Goal: Transaction & Acquisition: Obtain resource

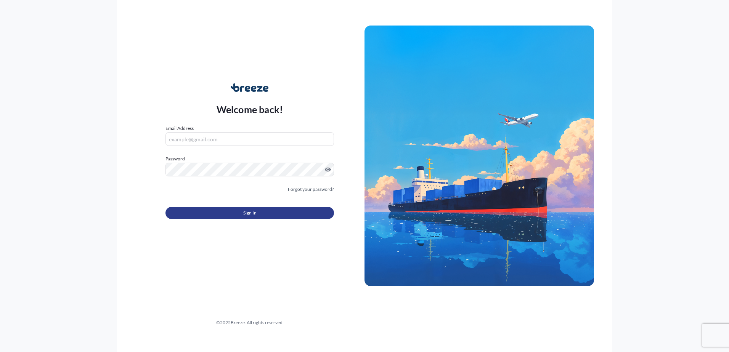
type input "[EMAIL_ADDRESS][DOMAIN_NAME]"
click at [231, 215] on button "Sign In" at bounding box center [249, 213] width 168 height 12
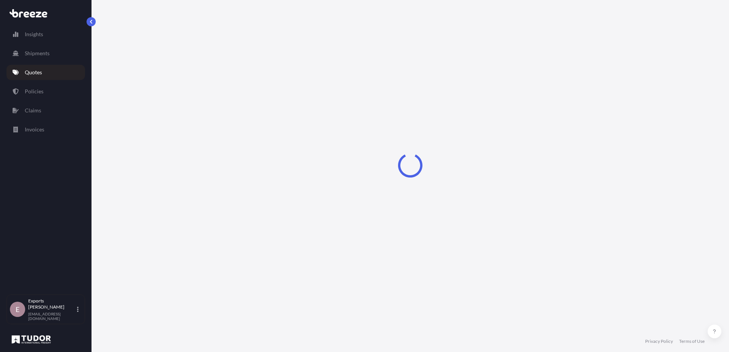
select select "Sea"
select select "1"
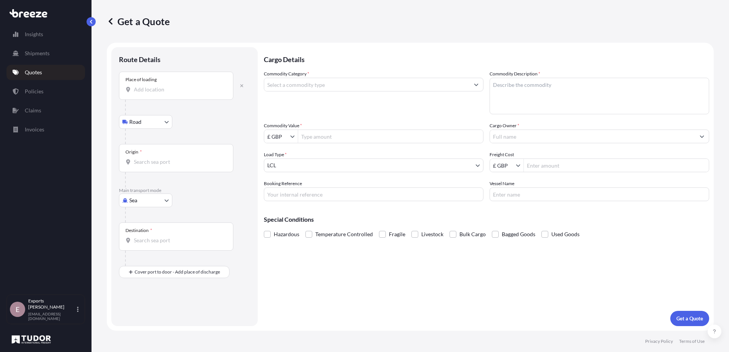
click at [188, 80] on div "Place of loading" at bounding box center [176, 86] width 114 height 28
click at [188, 86] on input "Place of loading" at bounding box center [179, 90] width 90 height 8
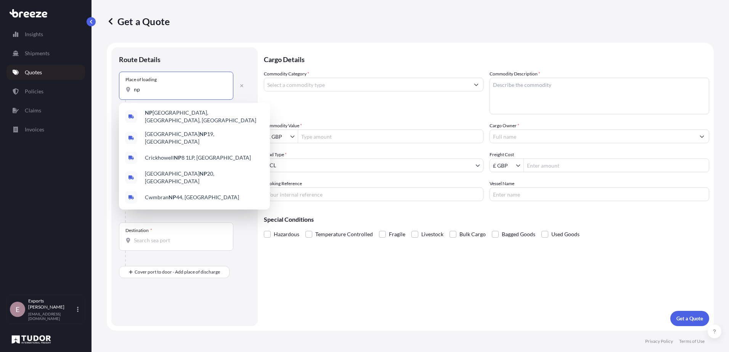
type input "n"
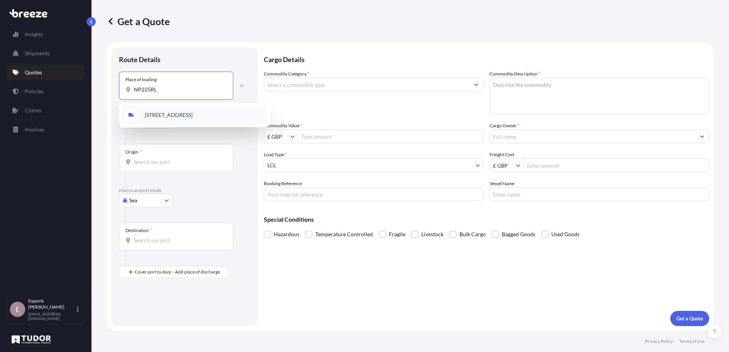
click at [174, 112] on span "[STREET_ADDRESS]" at bounding box center [169, 115] width 48 height 8
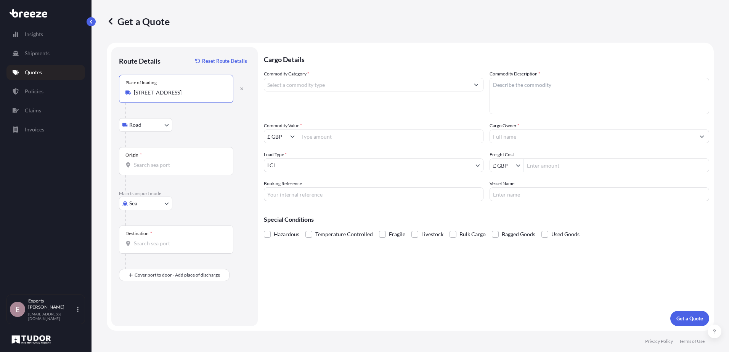
type input "[STREET_ADDRESS]"
click at [157, 167] on input "Origin *" at bounding box center [179, 165] width 90 height 8
click at [157, 147] on div at bounding box center [187, 139] width 125 height 15
click at [154, 194] on p "Main transport mode" at bounding box center [184, 194] width 131 height 6
click at [154, 200] on body "0 options available. 5 options available. 0 options available. 1 option availab…" at bounding box center [364, 176] width 729 height 352
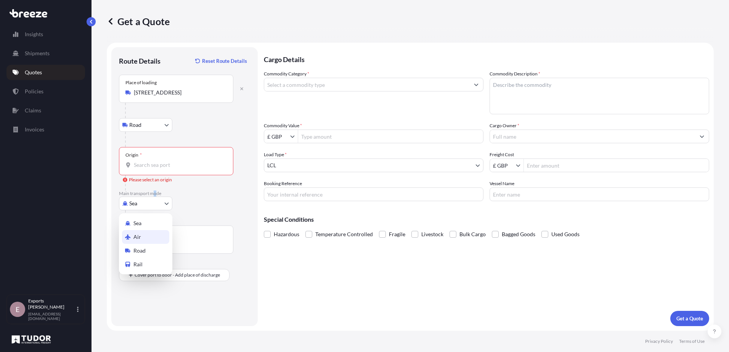
click at [144, 235] on div "Air" at bounding box center [145, 237] width 47 height 14
select select "Air"
click at [163, 92] on input "Place of loading" at bounding box center [179, 93] width 90 height 8
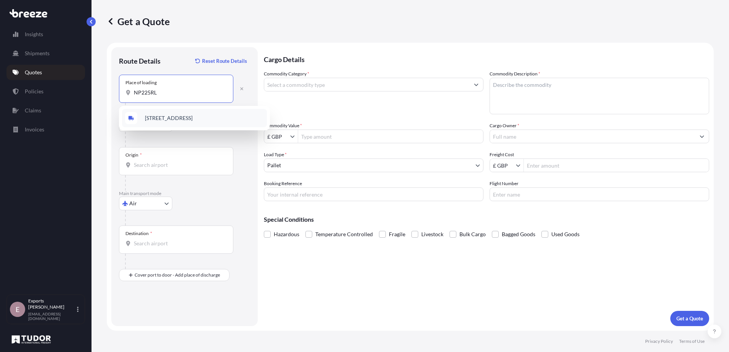
click at [180, 114] on div "[STREET_ADDRESS]" at bounding box center [194, 118] width 145 height 18
type input "[STREET_ADDRESS]"
click at [155, 155] on div "Origin *" at bounding box center [176, 161] width 114 height 28
click at [155, 161] on input "Origin *" at bounding box center [179, 165] width 90 height 8
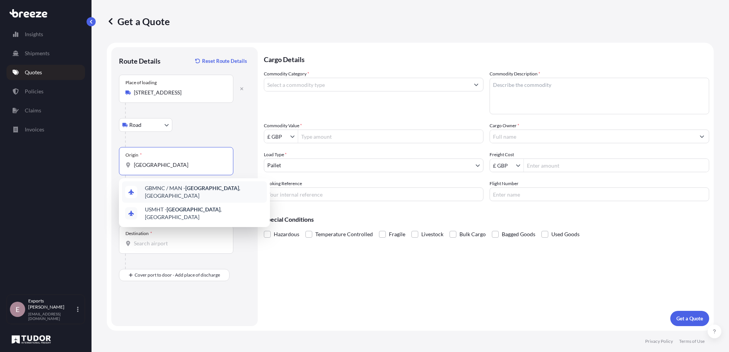
click at [199, 195] on div "GBMNC / MAN - [GEOGRAPHIC_DATA] , [GEOGRAPHIC_DATA]" at bounding box center [194, 191] width 145 height 21
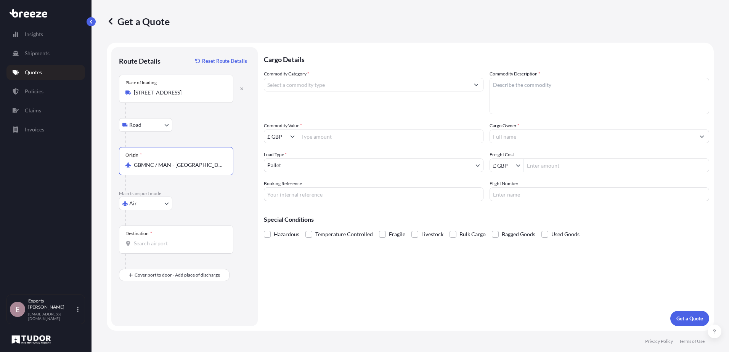
type input "GBMNC / MAN - [GEOGRAPHIC_DATA], [GEOGRAPHIC_DATA]"
click at [188, 240] on input "Destination *" at bounding box center [179, 244] width 90 height 8
click at [197, 274] on div "GE TBS - [GEOGRAPHIC_DATA], [US_STATE]" at bounding box center [194, 269] width 145 height 18
type input "GETBS - [GEOGRAPHIC_DATA], [US_STATE]"
click at [324, 85] on input "Commodity Category *" at bounding box center [366, 85] width 205 height 14
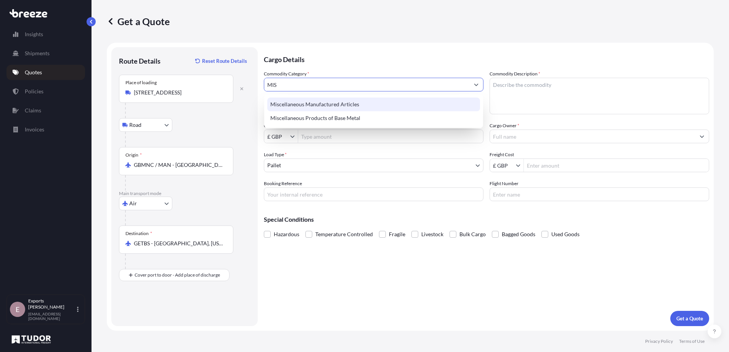
click at [335, 100] on div "Miscellaneous Manufactured Articles" at bounding box center [373, 105] width 213 height 14
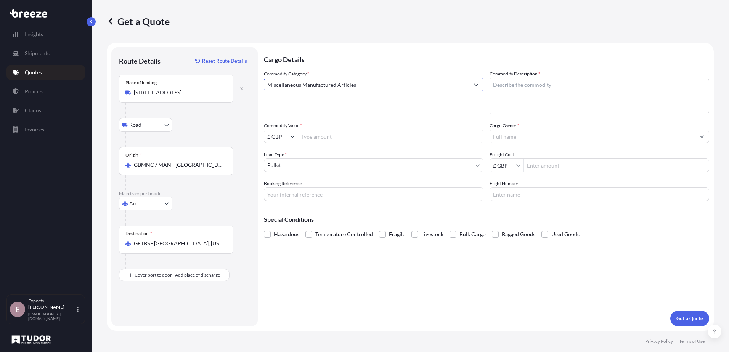
type input "Miscellaneous Manufactured Articles"
click at [537, 98] on textarea "Commodity Description *" at bounding box center [599, 96] width 220 height 37
type textarea "AMINO CAPSULES"
click at [414, 139] on input "Commodity Value *" at bounding box center [390, 137] width 185 height 14
type input "1"
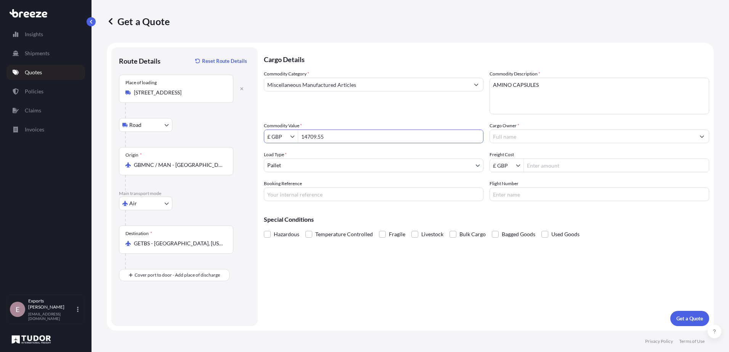
type input "14,709.55"
click at [533, 136] on input "Cargo Owner *" at bounding box center [592, 137] width 205 height 14
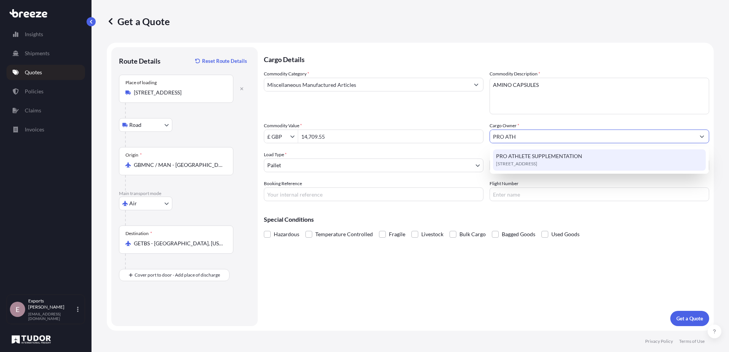
click at [542, 154] on span "PRO ATHLETE SUPPLEMENTATION" at bounding box center [539, 156] width 86 height 8
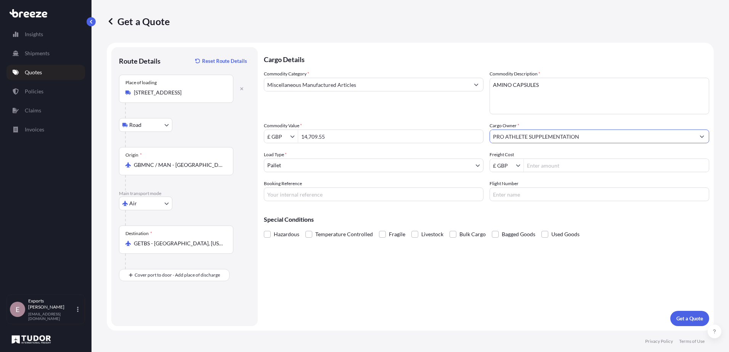
type input "PRO ATHLETE SUPPLEMENTATION"
click at [542, 165] on input "Freight Cost" at bounding box center [616, 166] width 185 height 14
type input "2,260"
click at [376, 196] on input "Booking Reference" at bounding box center [374, 195] width 220 height 14
type input "177025"
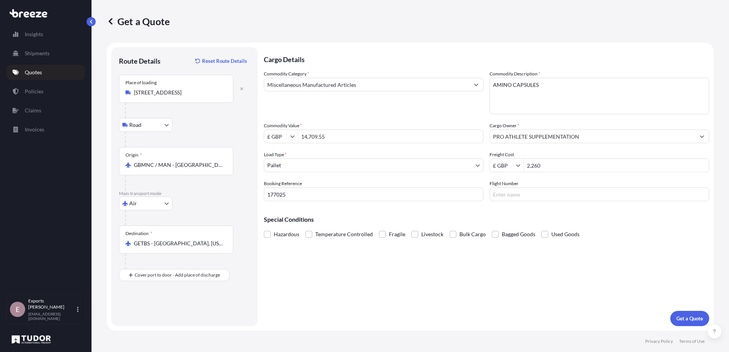
click at [566, 196] on input "Flight Number" at bounding box center [599, 195] width 220 height 14
type input "7C9999"
click at [684, 316] on p "Get a Quote" at bounding box center [689, 319] width 27 height 8
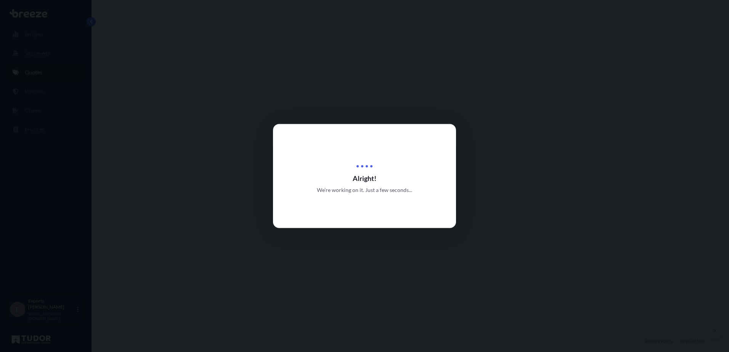
select select "Road"
select select "Air"
select select "1"
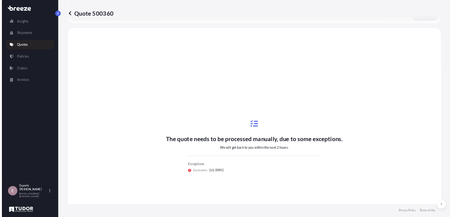
scroll to position [260, 0]
